Goal: Task Accomplishment & Management: Manage account settings

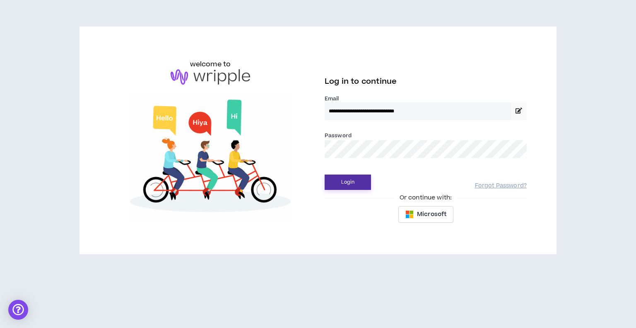
click at [338, 187] on button "Login" at bounding box center [348, 181] width 46 height 15
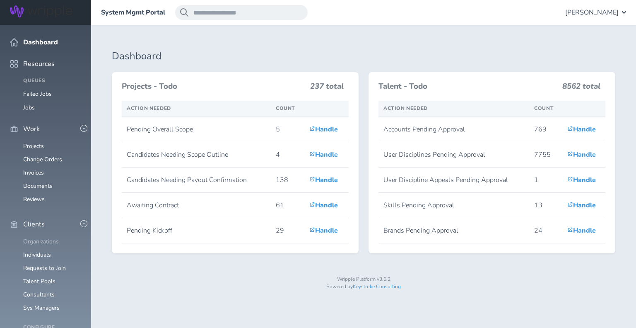
click at [51, 237] on link "Organizations" at bounding box center [41, 241] width 36 height 8
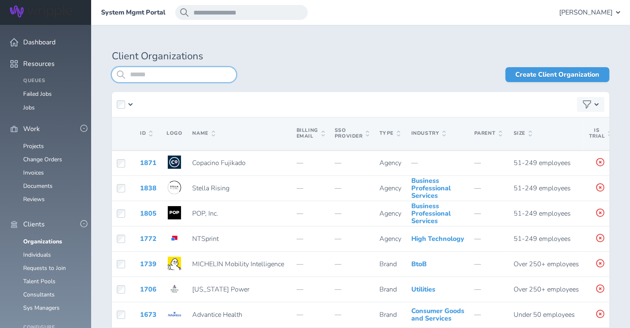
click at [172, 72] on input "search" at bounding box center [174, 74] width 124 height 15
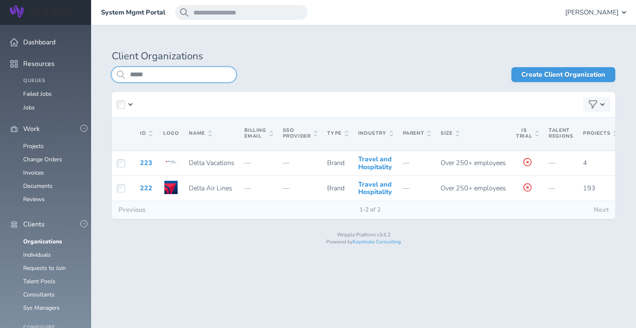
type input "*****"
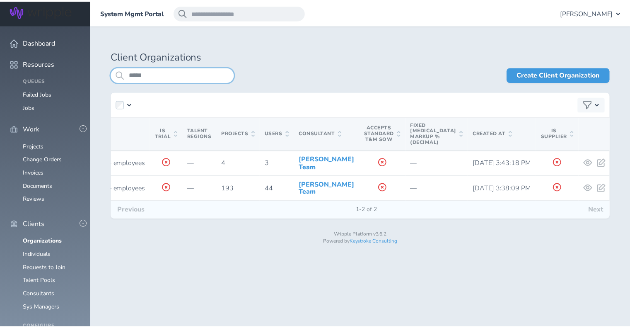
scroll to position [152, 0]
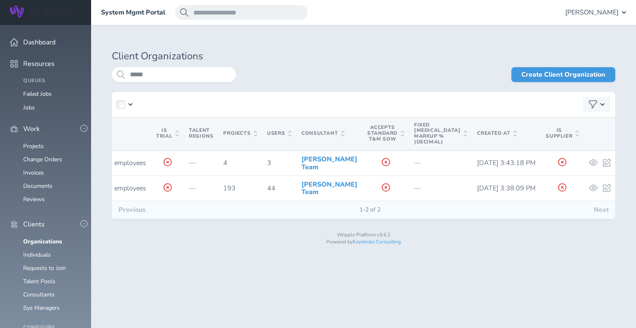
click at [42, 238] on ul "Organizations Individuals Requests to Join Talent Pools Consultants Sys Managers" at bounding box center [45, 274] width 71 height 73
click at [43, 290] on link "Consultants" at bounding box center [38, 294] width 31 height 8
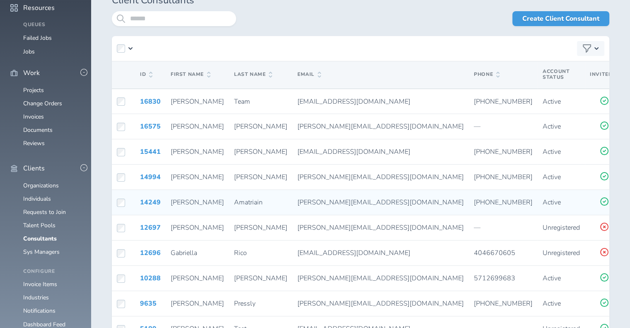
scroll to position [58, 0]
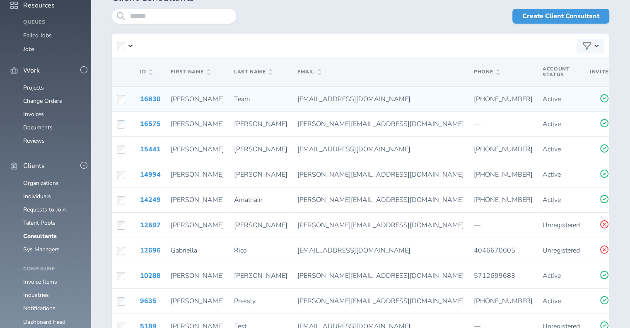
click at [630, 100] on icon at bounding box center [633, 97] width 7 height 7
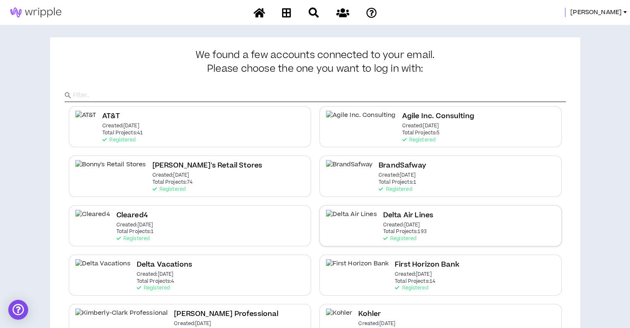
click at [383, 222] on p "Created: Dec 7 2020" at bounding box center [401, 225] width 37 height 6
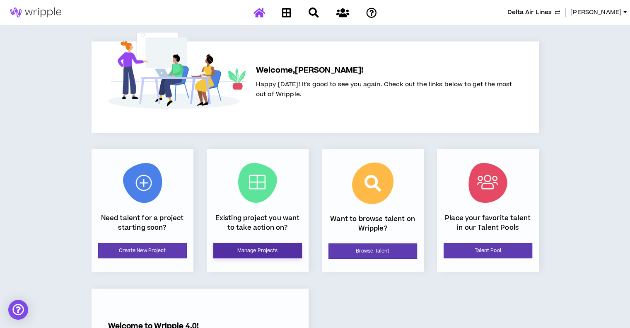
click at [267, 246] on link "Manage Projects" at bounding box center [257, 250] width 89 height 15
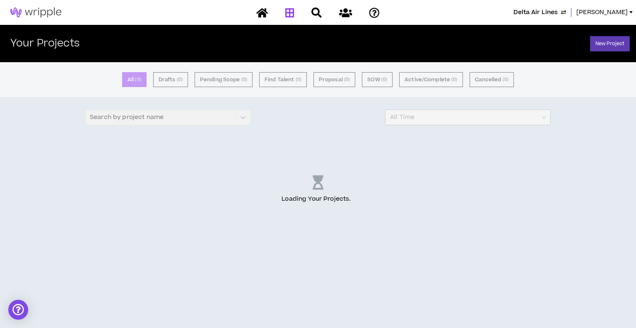
click at [267, 246] on div "All ( 0 ) Drafts ( 0 ) Pending Scope ( 0 ) Find Talent ( 0 ) Proposal ( 0 ) SOW…" at bounding box center [318, 195] width 636 height 266
click at [304, 149] on div "Loading Your Projects ..." at bounding box center [318, 190] width 636 height 104
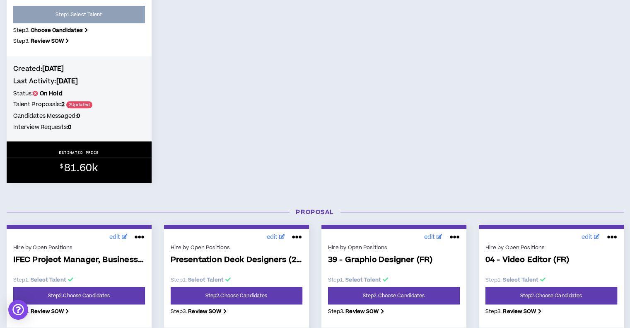
scroll to position [496, 0]
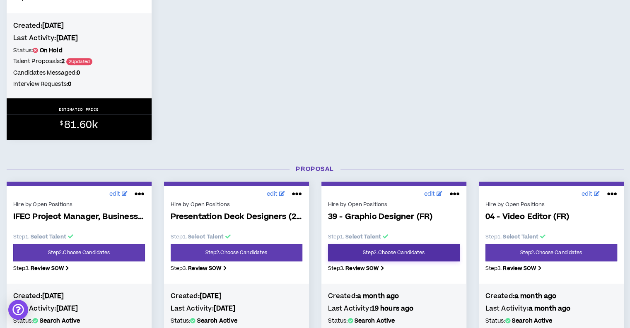
click at [446, 256] on link "Step 2 . Choose Candidates" at bounding box center [394, 252] width 132 height 17
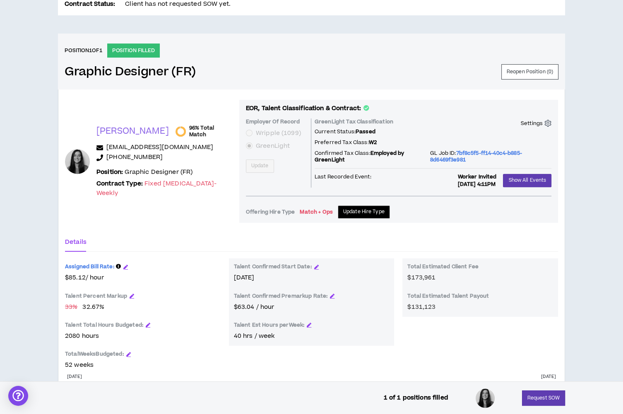
scroll to position [306, 0]
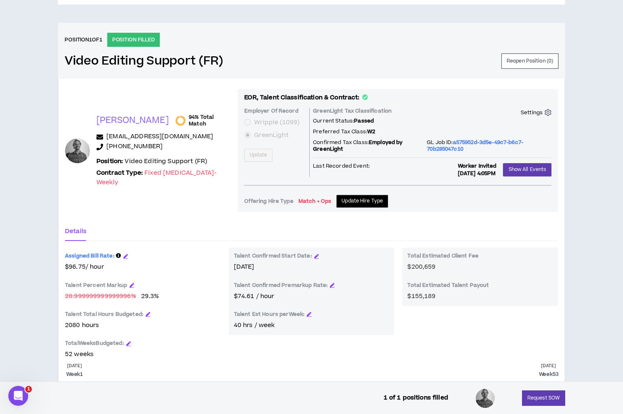
scroll to position [312, 0]
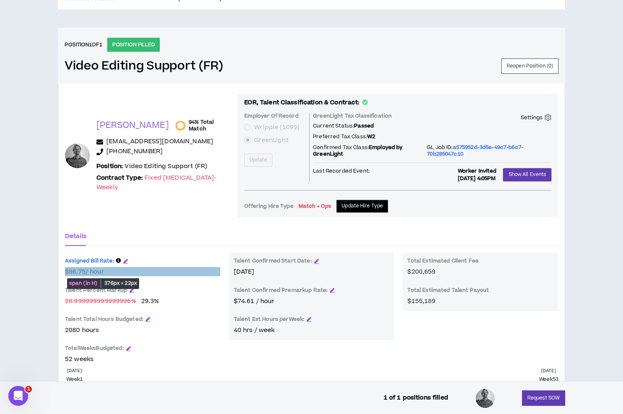
click at [109, 270] on span "$96.75 / hour" at bounding box center [143, 272] width 156 height 9
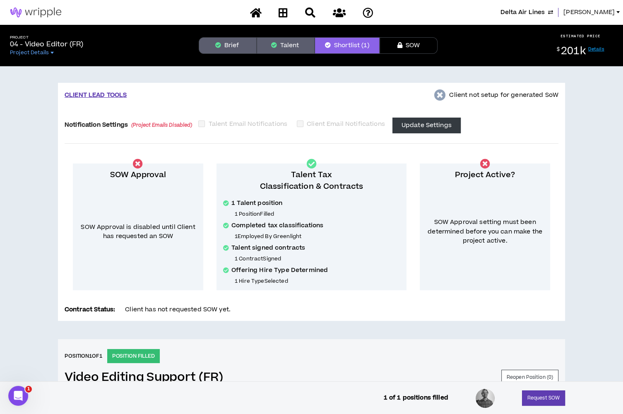
click at [594, 13] on span "[PERSON_NAME]" at bounding box center [589, 12] width 51 height 9
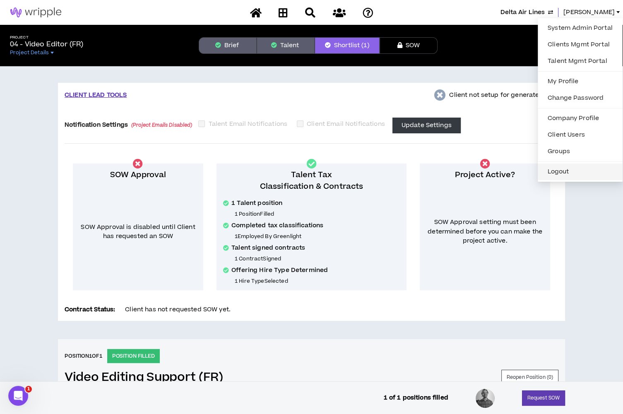
click at [560, 171] on button "Logout" at bounding box center [580, 172] width 75 height 12
